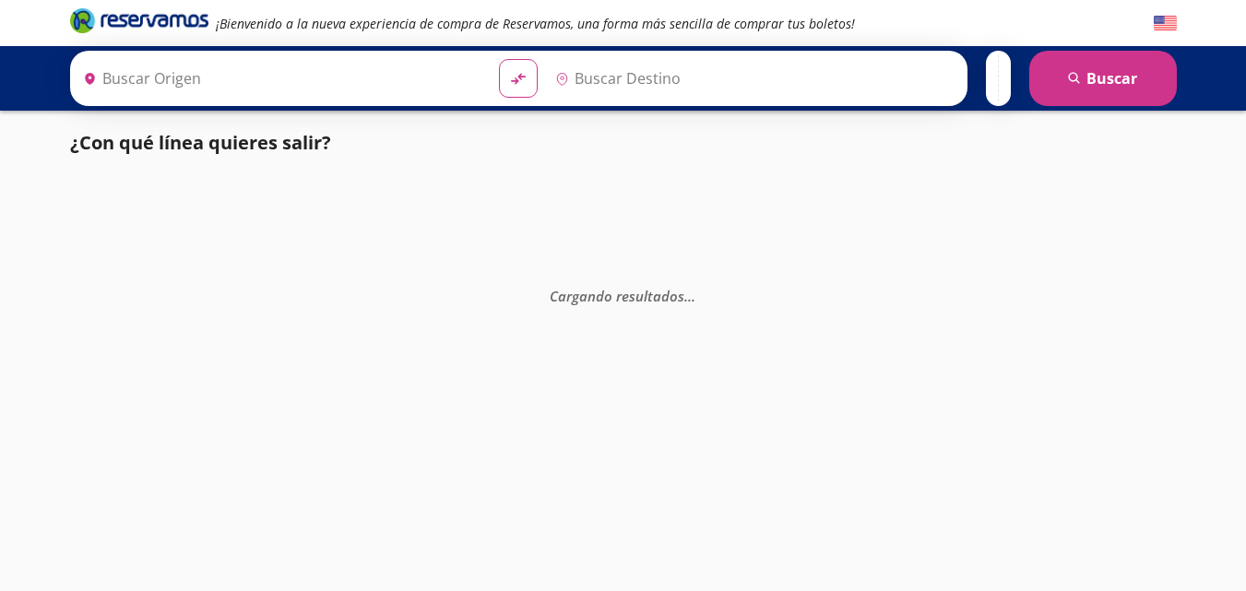
type input "[GEOGRAPHIC_DATA], [GEOGRAPHIC_DATA]"
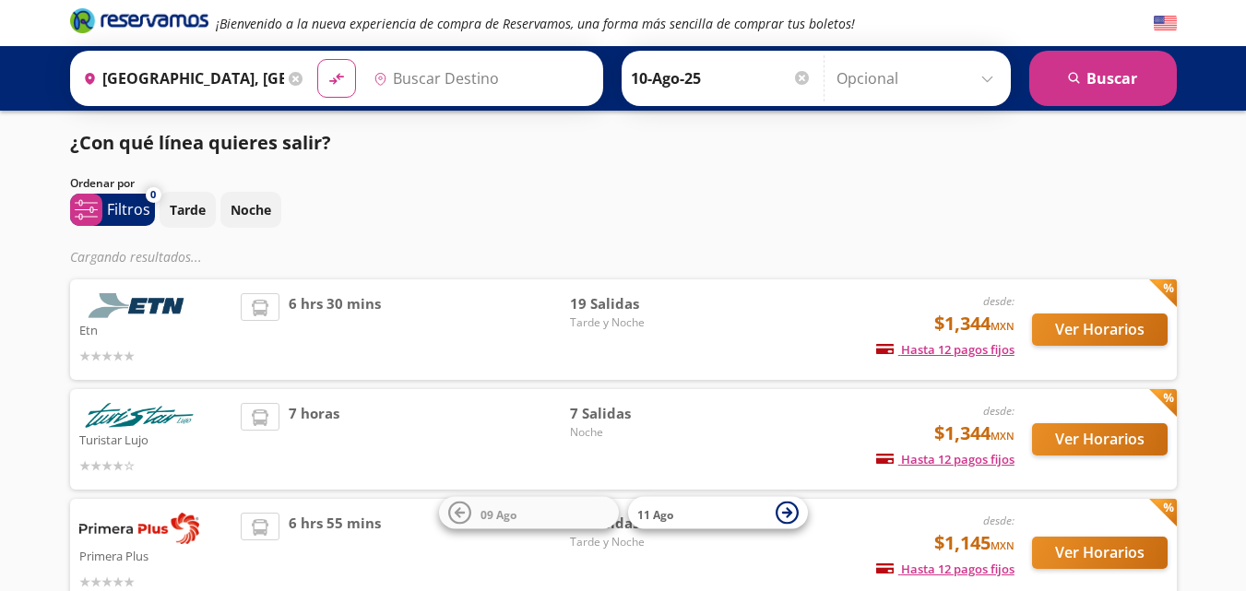
type input "[GEOGRAPHIC_DATA], [GEOGRAPHIC_DATA]"
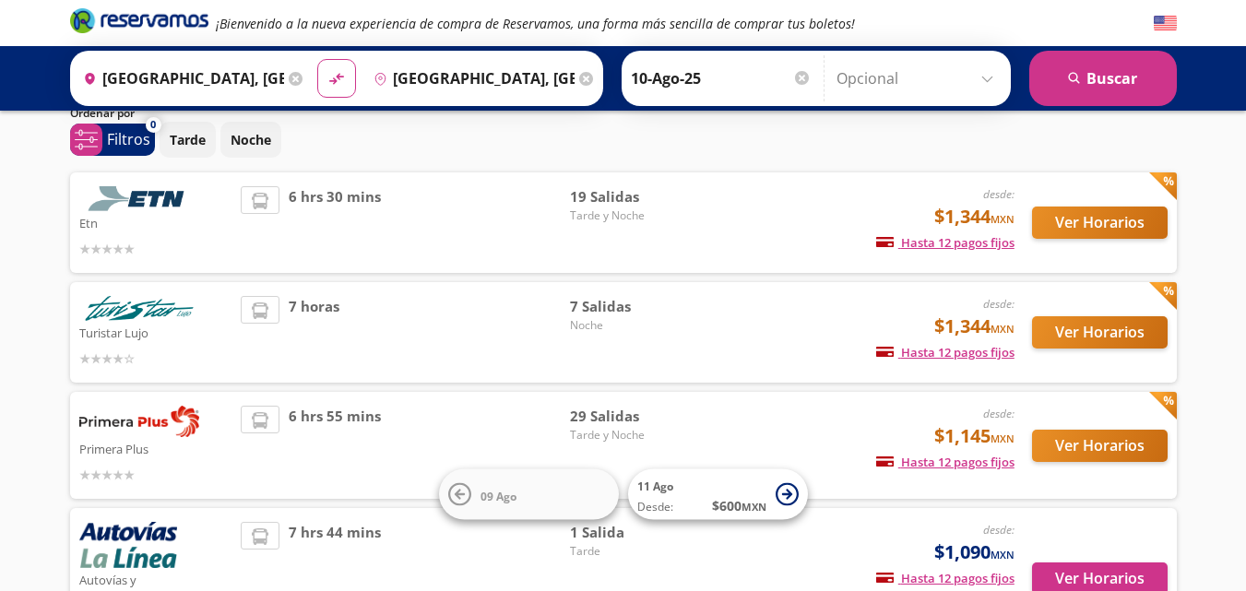
scroll to position [66, 0]
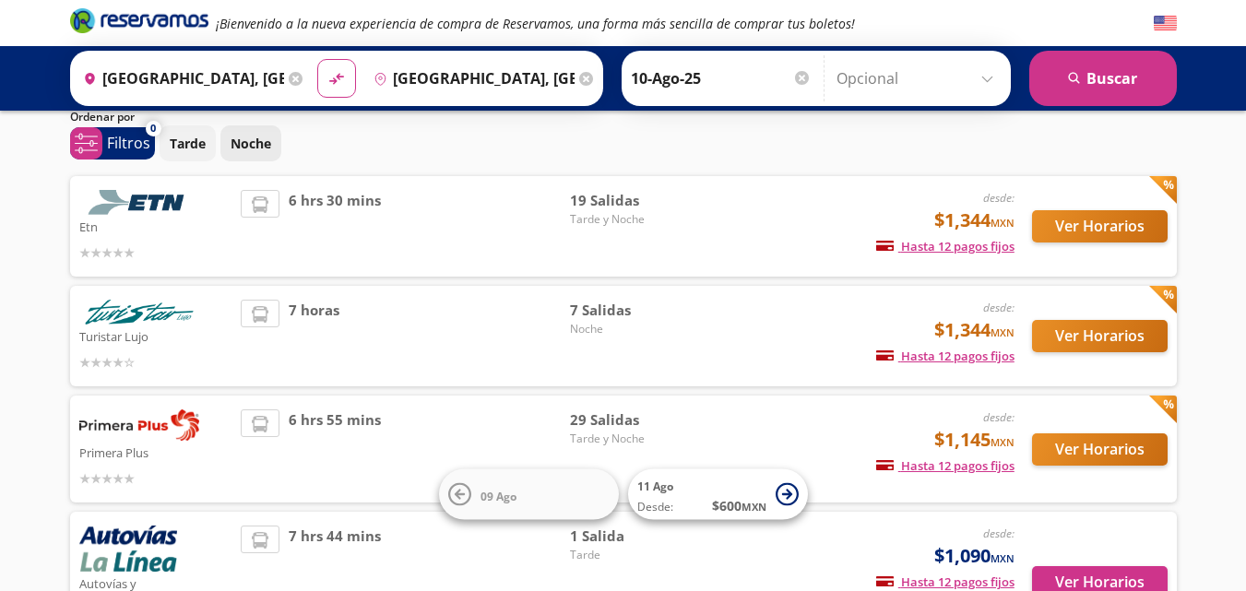
click at [267, 144] on p "Noche" at bounding box center [251, 143] width 41 height 19
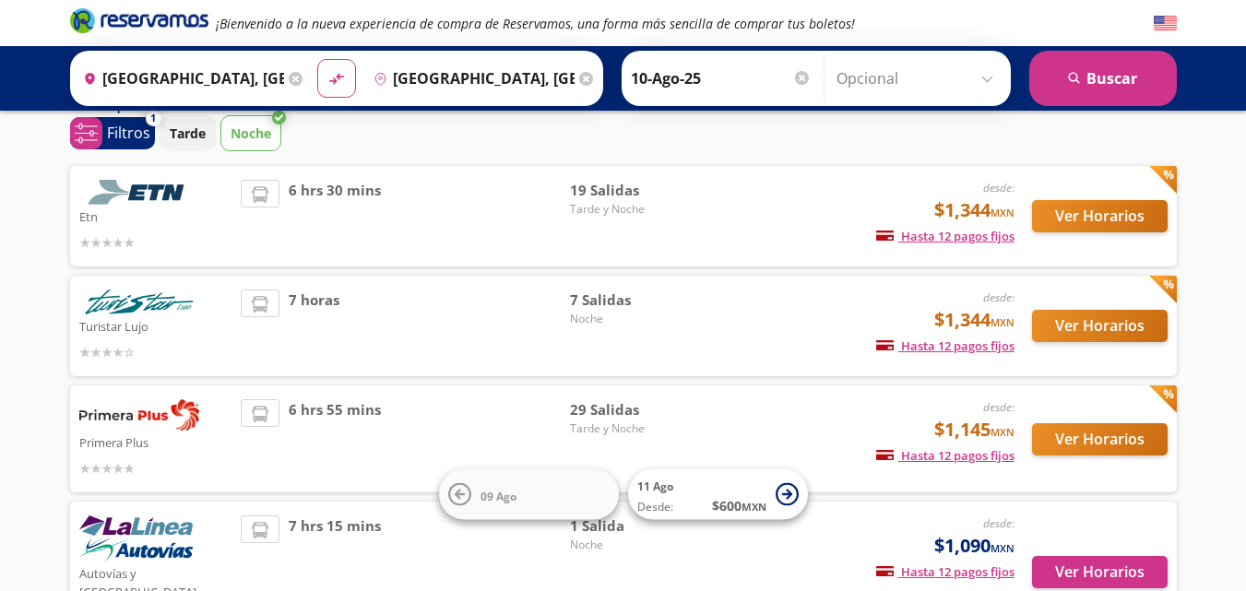
scroll to position [53, 0]
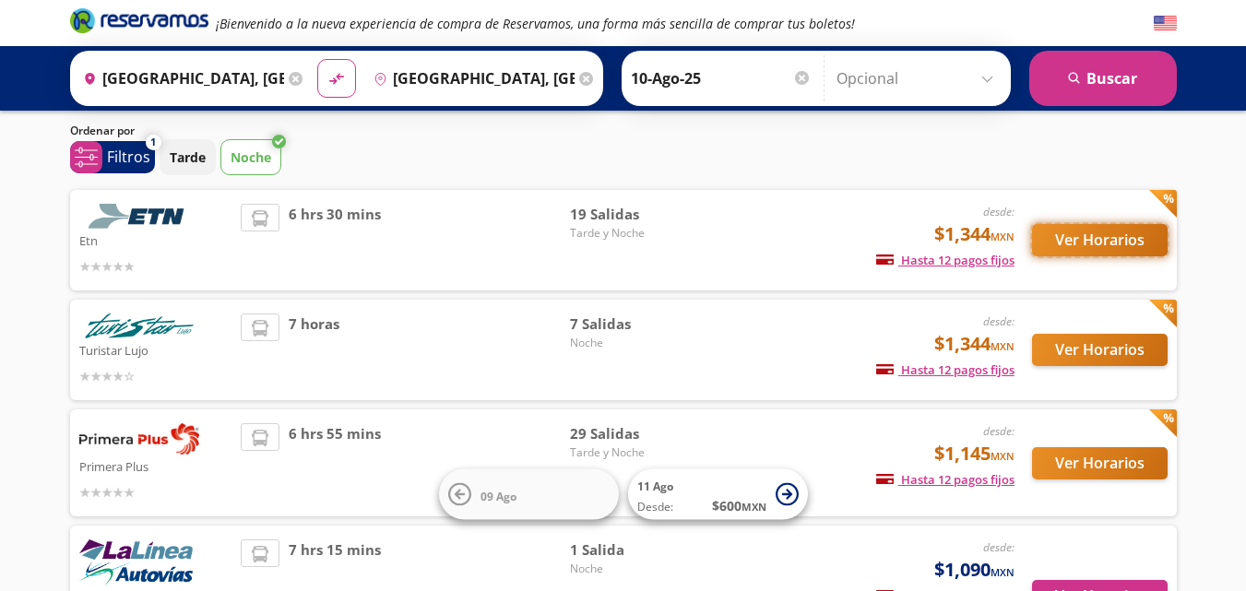
click at [1099, 243] on button "Ver Horarios" at bounding box center [1100, 240] width 136 height 32
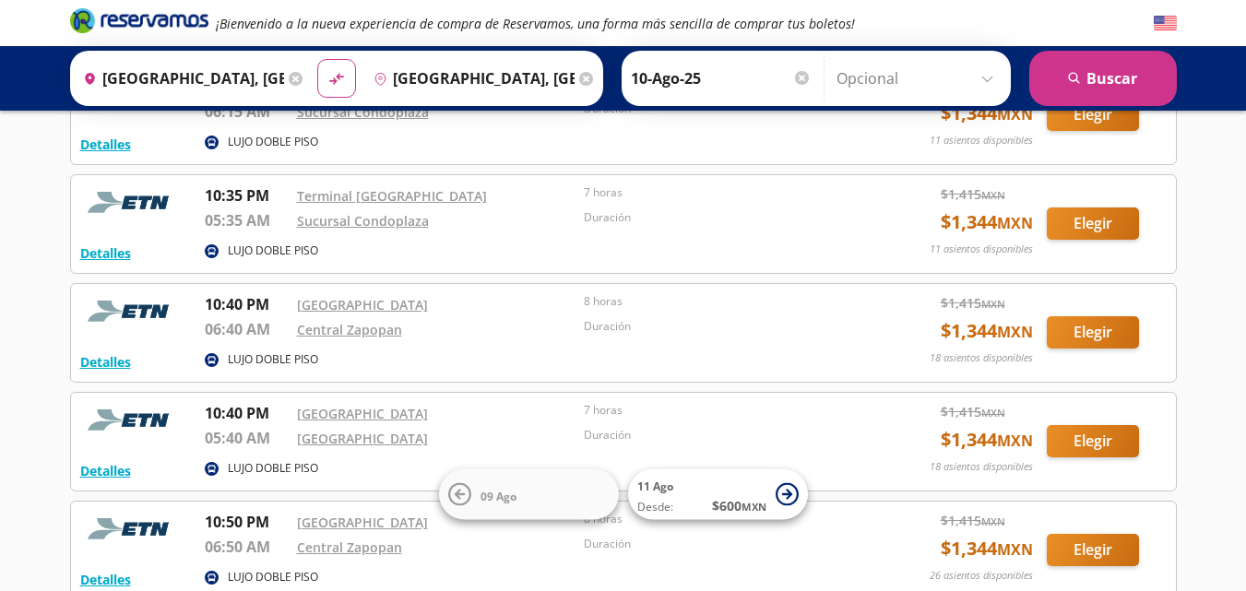
scroll to position [890, 0]
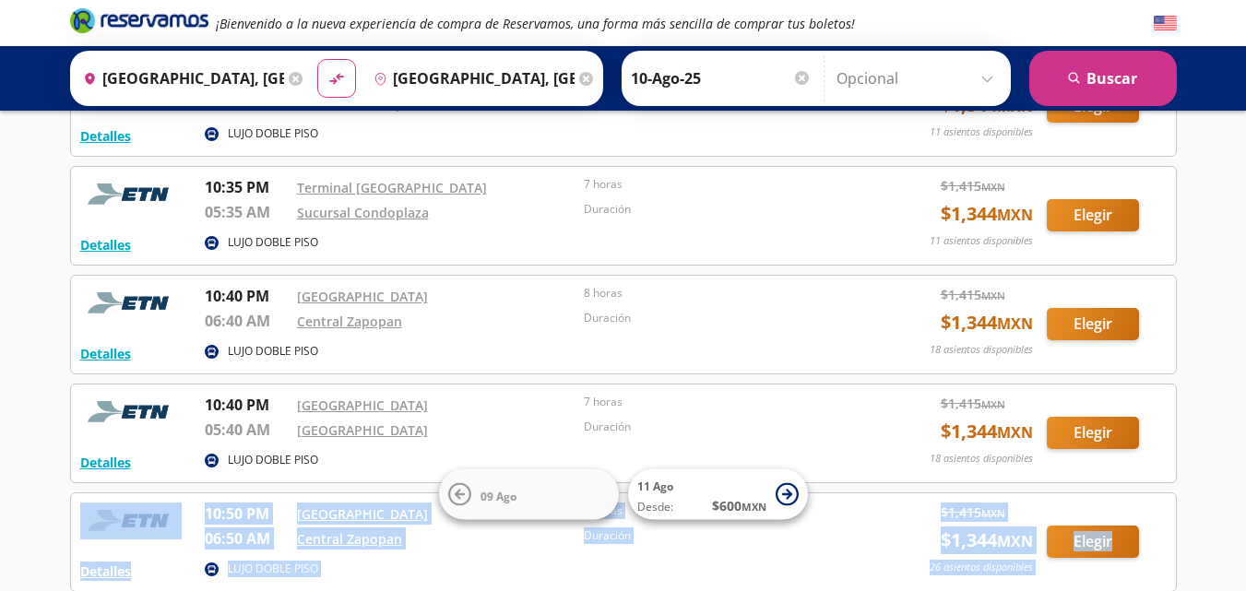
drag, startPoint x: 1226, startPoint y: 487, endPoint x: 1259, endPoint y: 526, distance: 51.0
click at [1246, 526] on html "¡Bienvenido a la nueva experiencia de compra de Reservamos, una forma más senci…" at bounding box center [623, 318] width 1246 height 2417
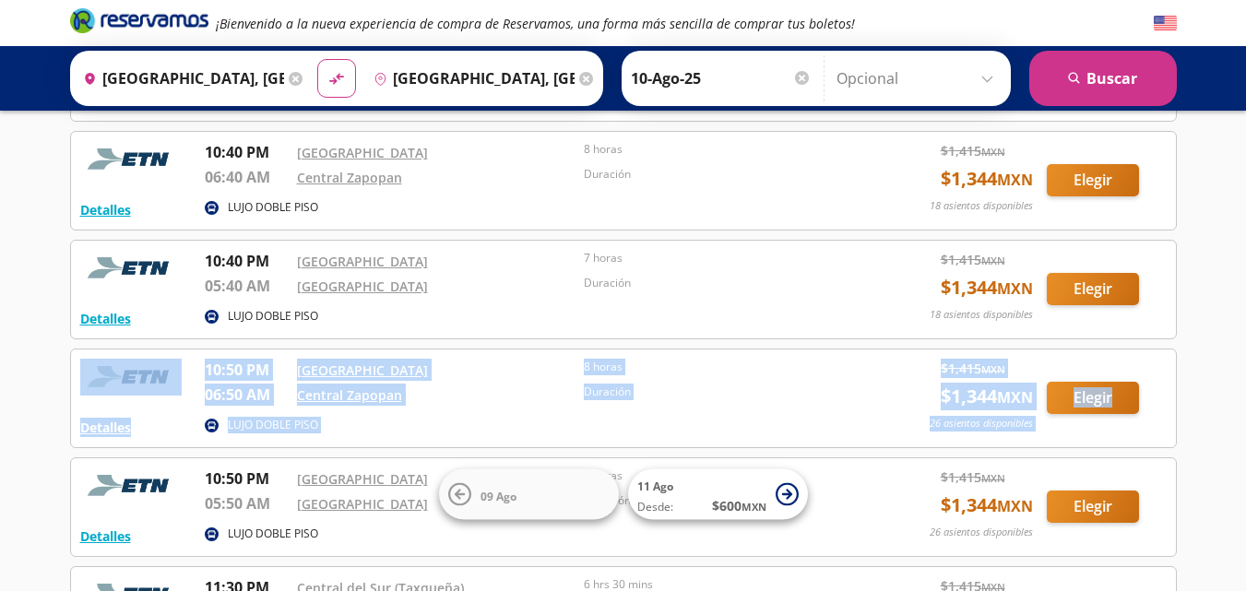
scroll to position [1058, 0]
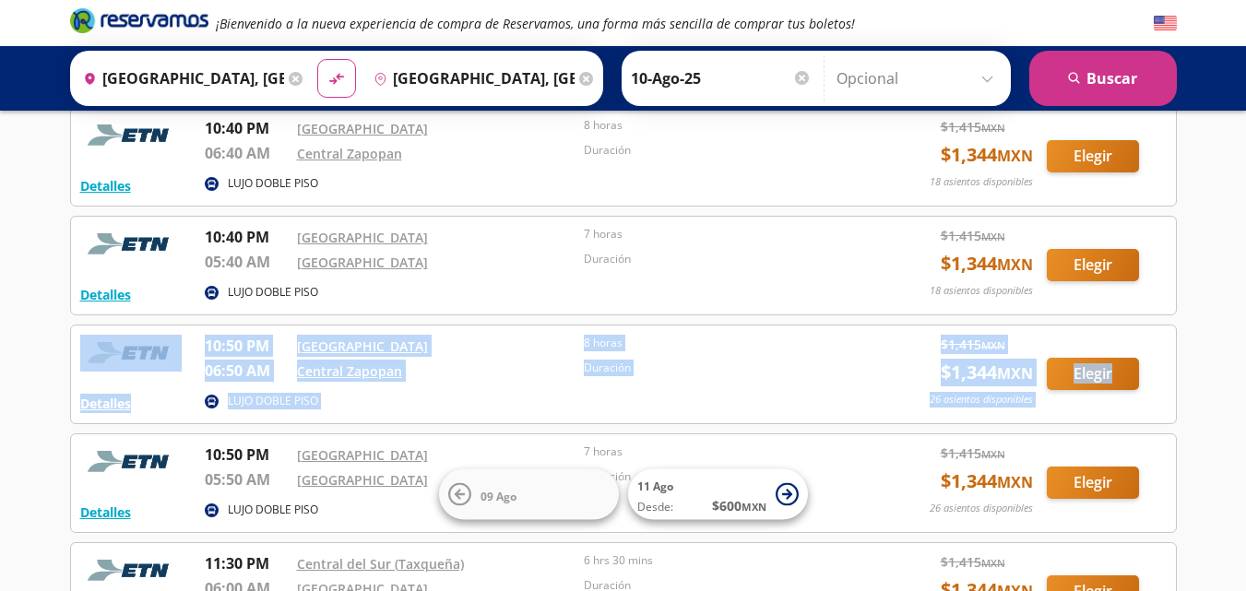
click at [1216, 312] on div "¡Bienvenido a la nueva experiencia de compra de Reservamos, una forma más senci…" at bounding box center [623, 150] width 1246 height 2417
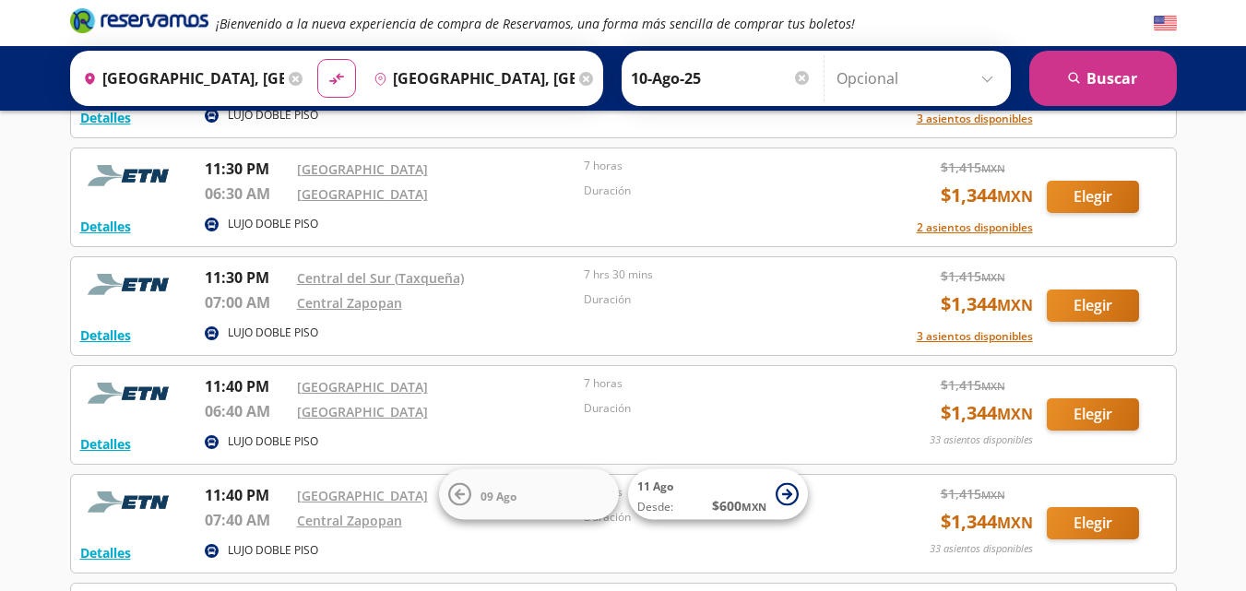
scroll to position [1589, 0]
